Goal: Task Accomplishment & Management: Use online tool/utility

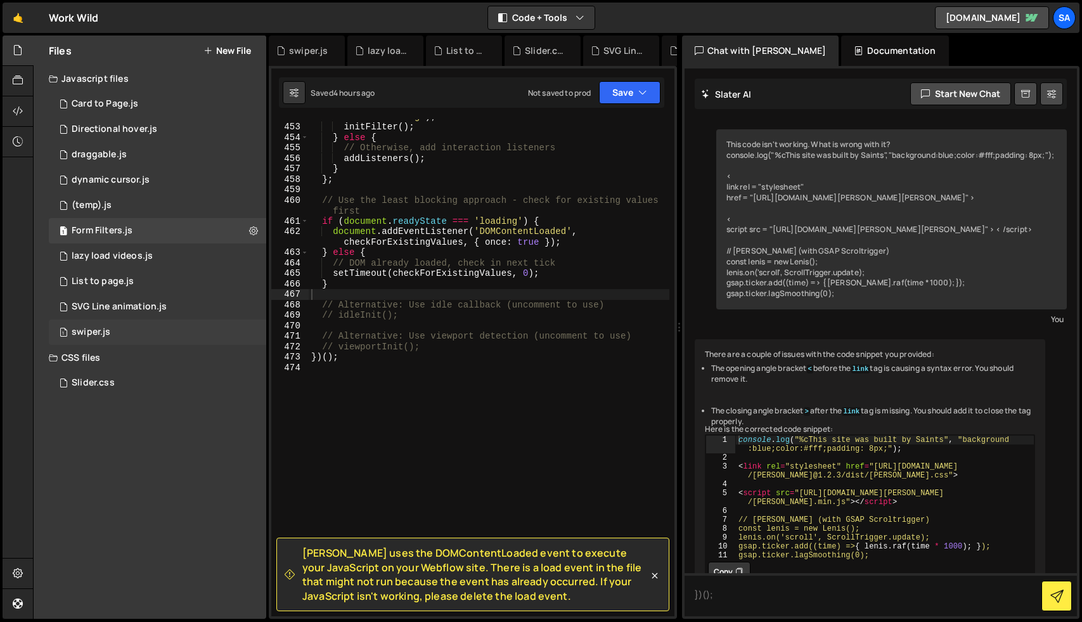
scroll to position [30965, 0]
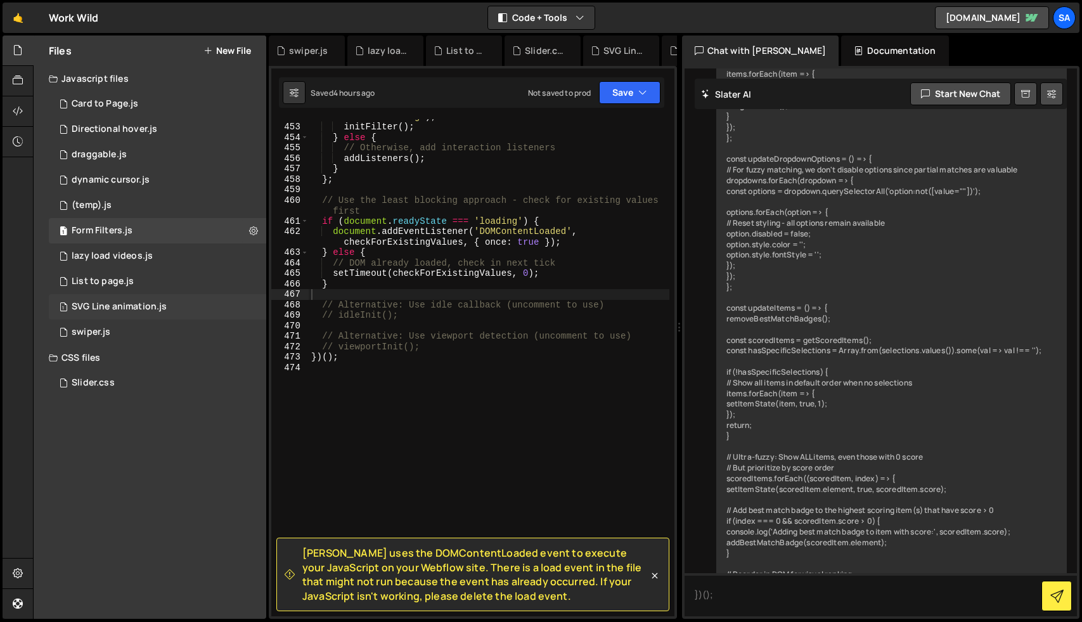
click at [114, 313] on div "1 SVG Line animation.js 0" at bounding box center [157, 306] width 217 height 25
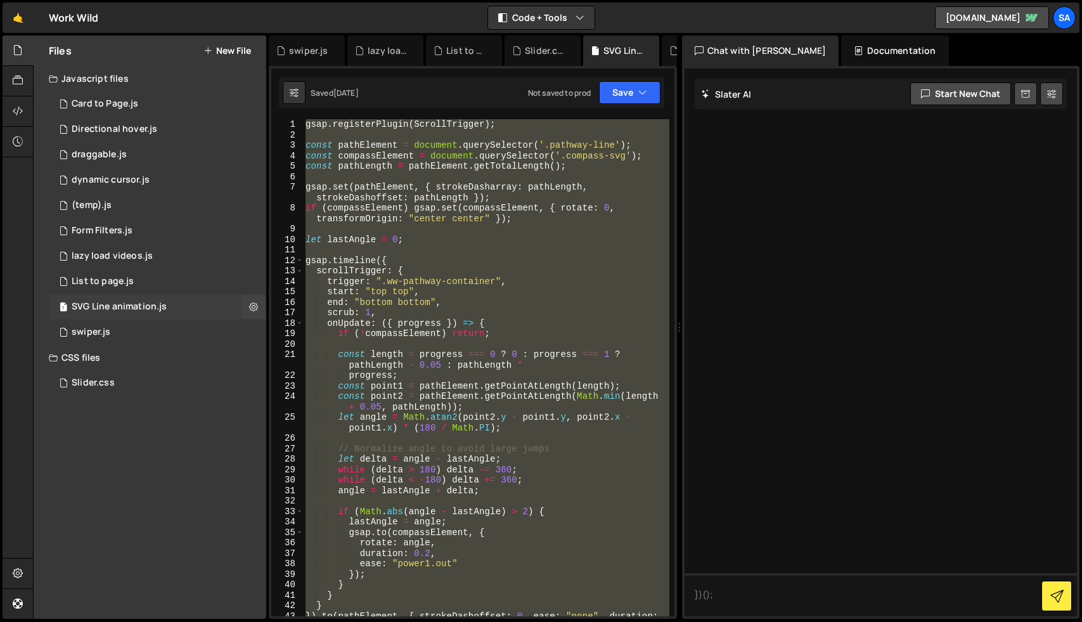
scroll to position [0, 0]
click at [255, 305] on icon at bounding box center [253, 307] width 9 height 12
type input "SVG Line animation"
radio input "true"
checkbox input "true"
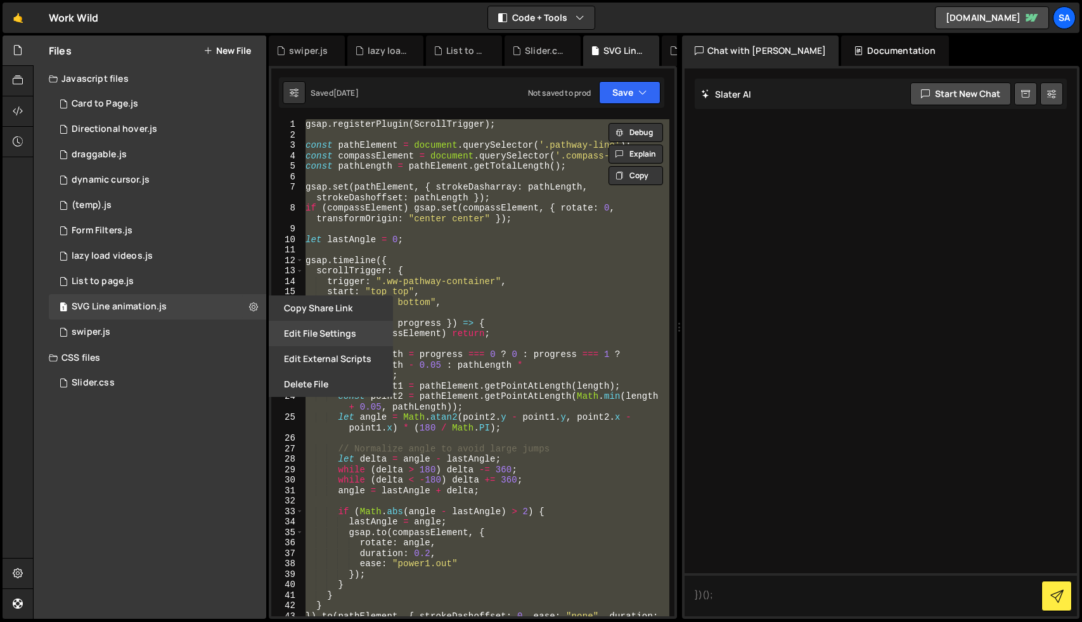
click at [321, 328] on button "Edit File Settings" at bounding box center [331, 333] width 124 height 25
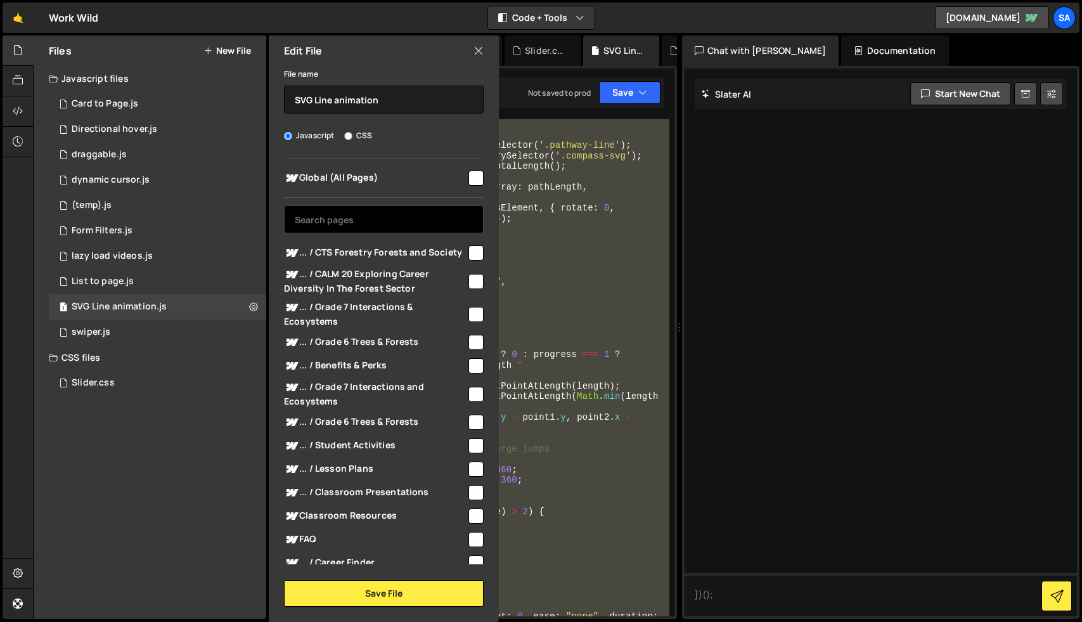
click at [344, 209] on input "text" at bounding box center [384, 219] width 200 height 28
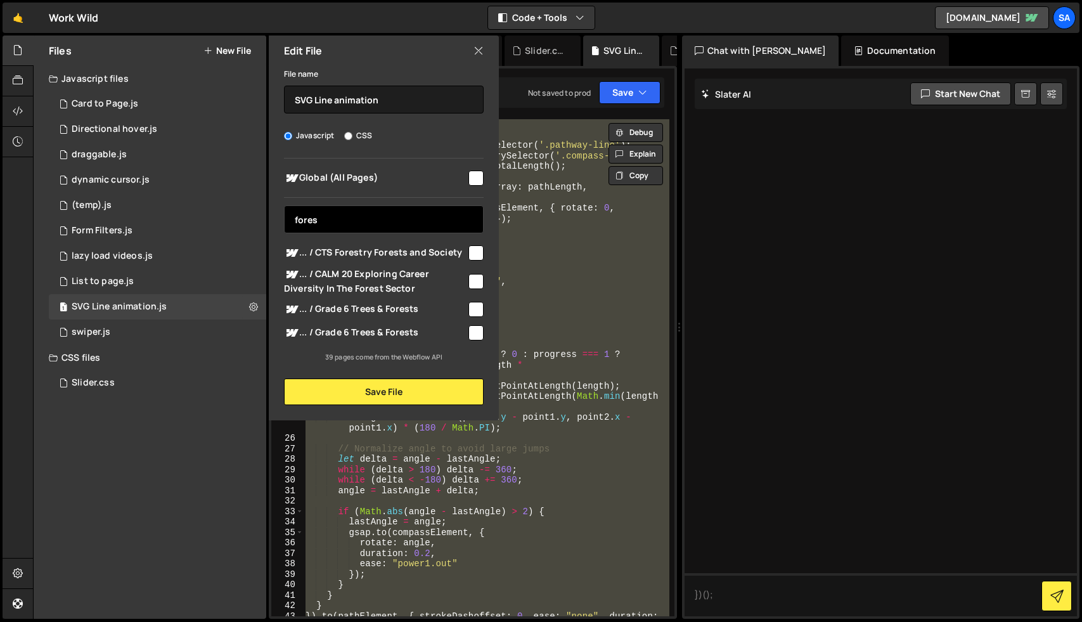
type input "forest"
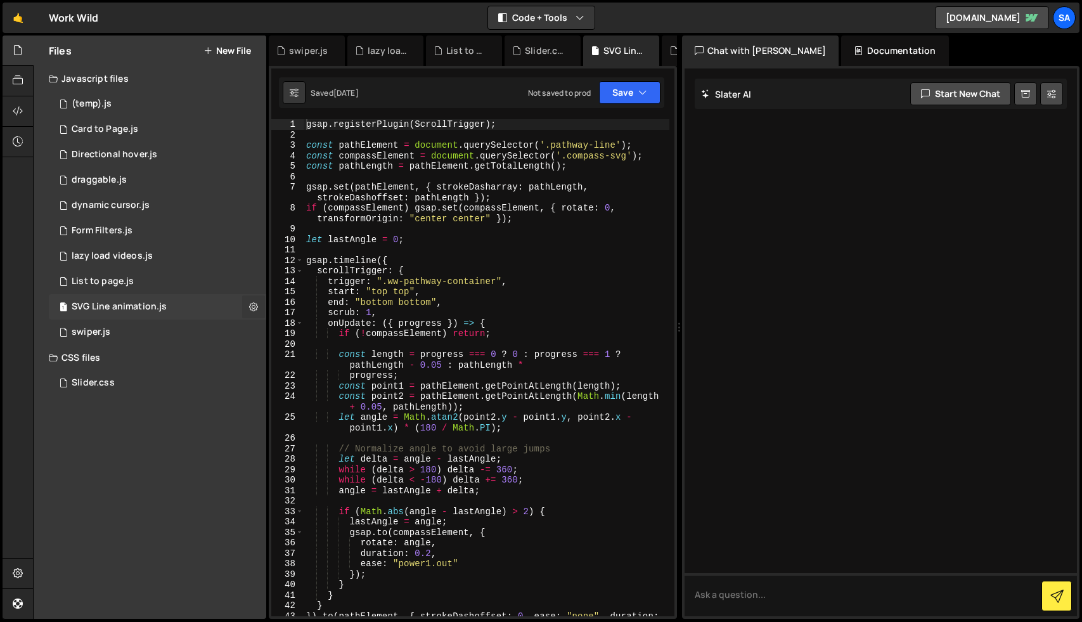
click at [253, 309] on icon at bounding box center [253, 307] width 9 height 12
type input "SVG Line animation"
radio input "true"
checkbox input "true"
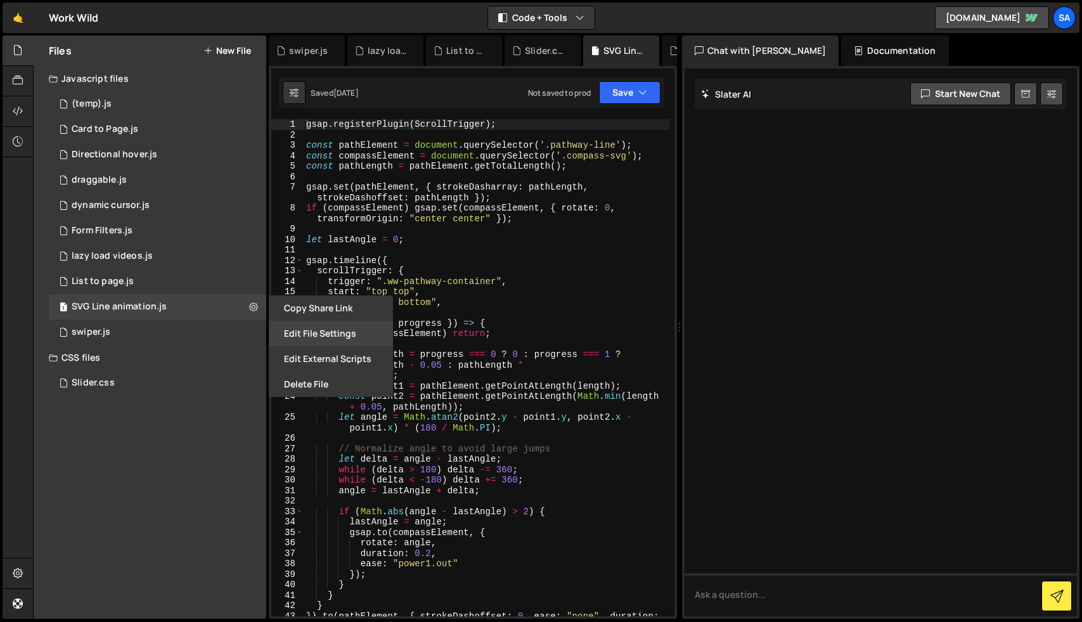
click at [334, 336] on button "Edit File Settings" at bounding box center [331, 333] width 124 height 25
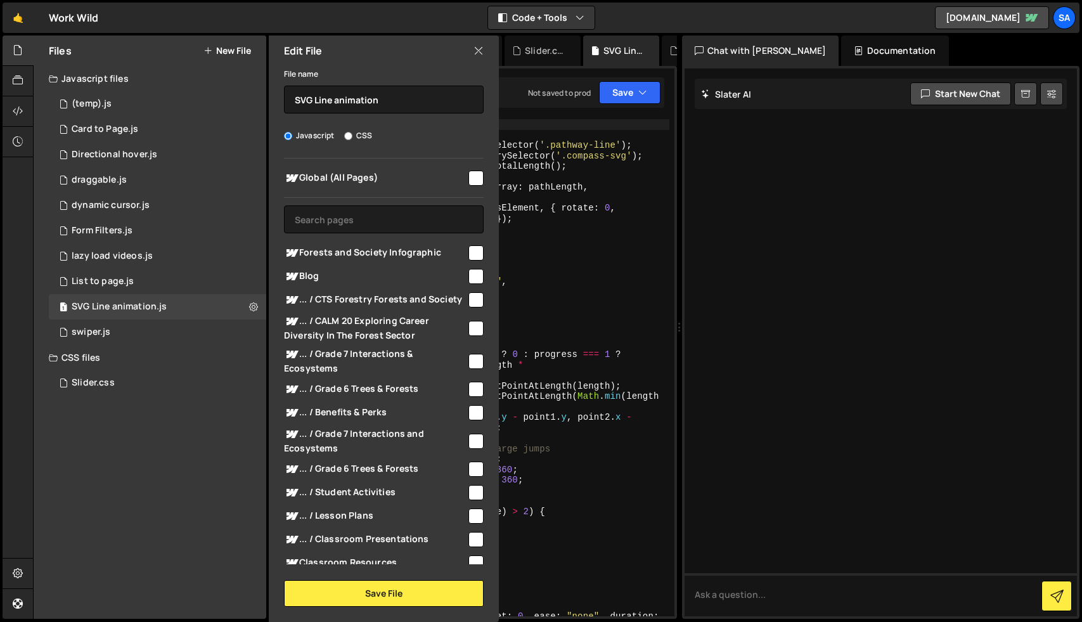
click at [469, 254] on input "checkbox" at bounding box center [476, 252] width 15 height 15
checkbox input "true"
click at [424, 596] on button "Save File" at bounding box center [384, 593] width 200 height 27
